Goal: Task Accomplishment & Management: Manage account settings

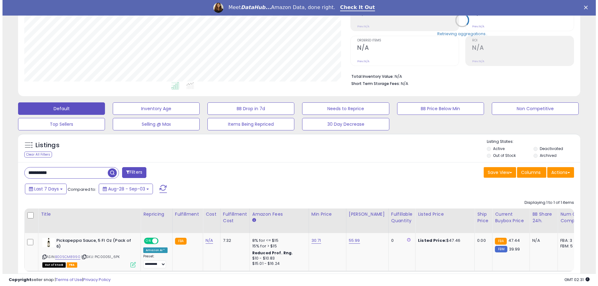
scroll to position [128, 326]
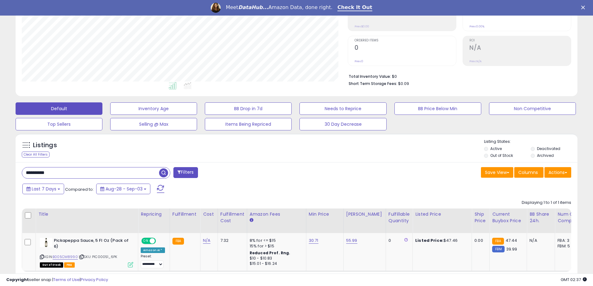
drag, startPoint x: 67, startPoint y: 172, endPoint x: -10, endPoint y: 172, distance: 76.9
click at [0, 172] on html "Unable to login Retrieving listings data.. has not yet accepted the Terms of Us…" at bounding box center [296, 34] width 593 height 286
paste input "text"
type input "**********"
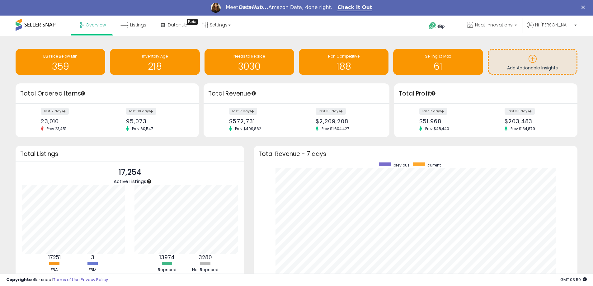
scroll to position [118, 312]
click at [136, 26] on span "Listings" at bounding box center [138, 25] width 16 height 6
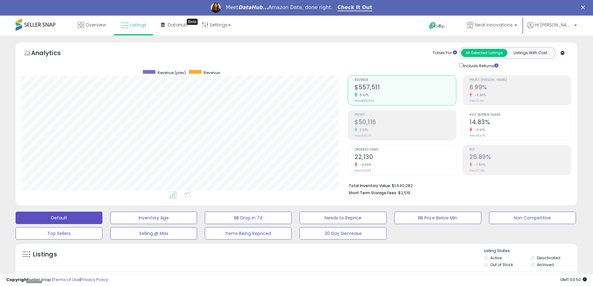
scroll to position [128, 326]
